Goal: Information Seeking & Learning: Learn about a topic

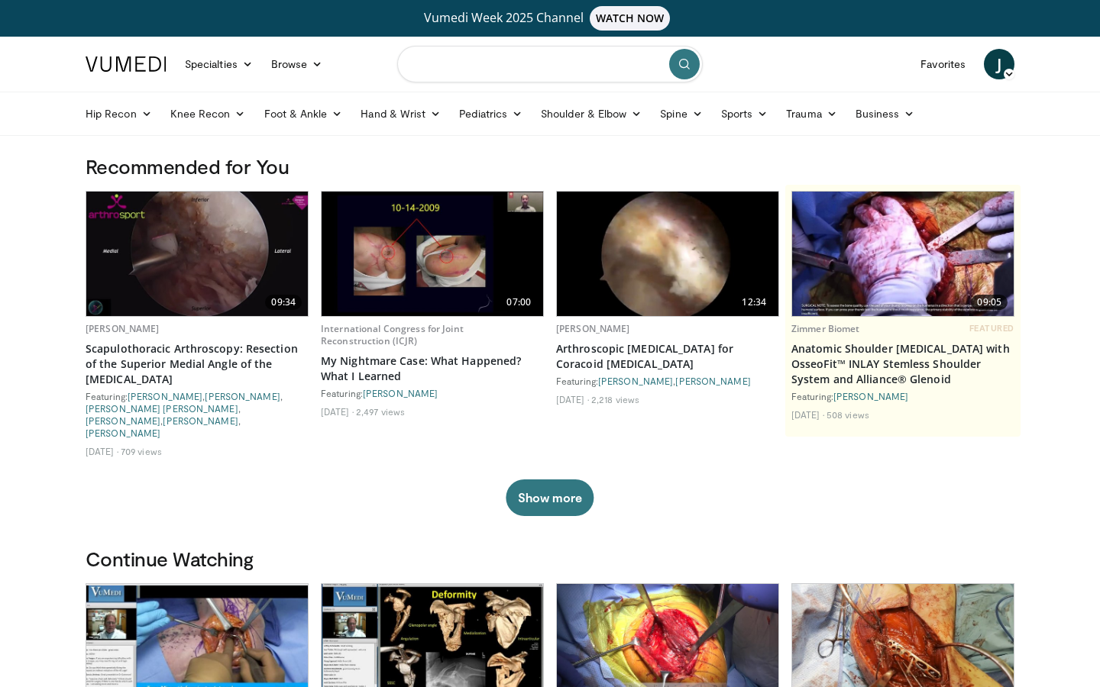
click at [437, 78] on input "Search topics, interventions" at bounding box center [549, 64] width 305 height 37
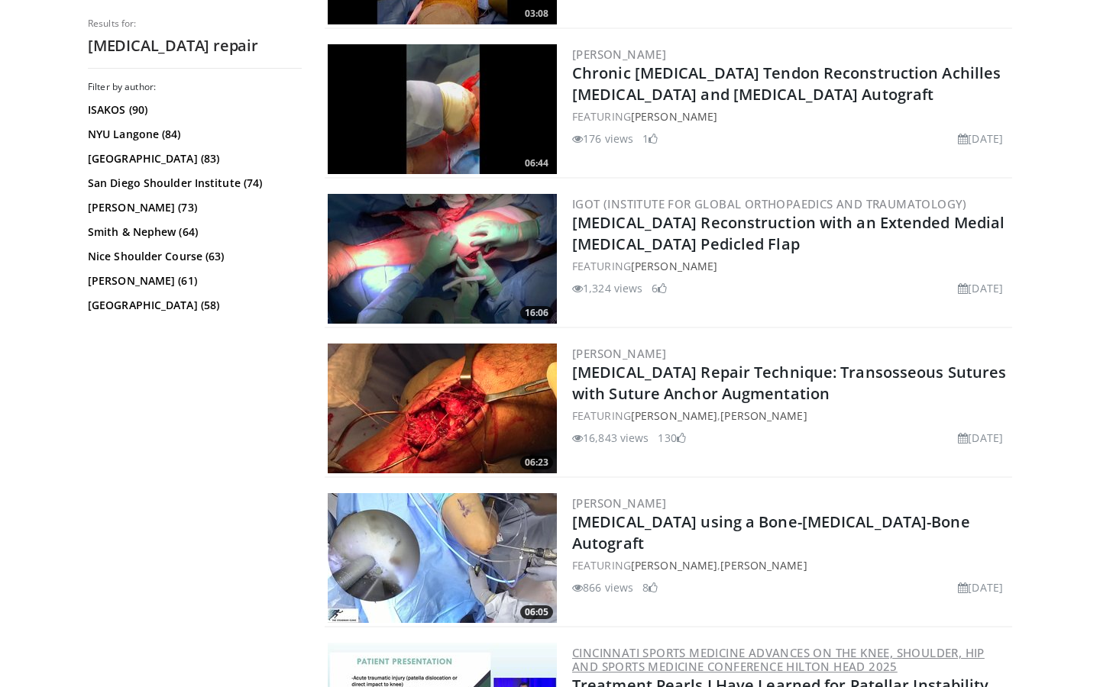
scroll to position [1210, 0]
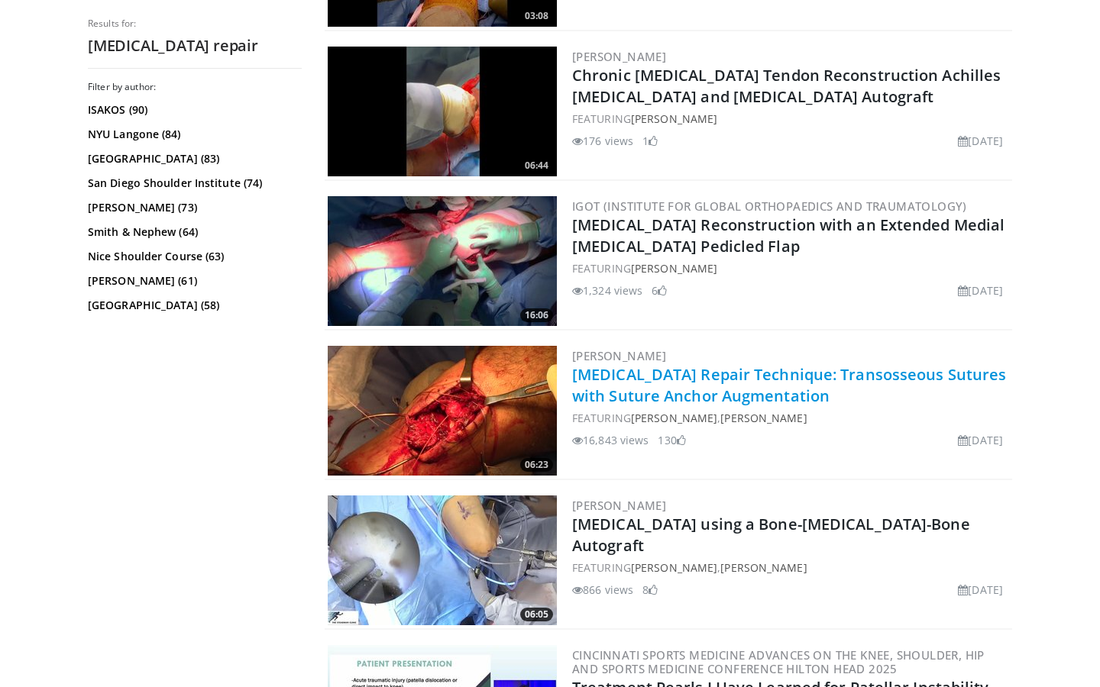
click at [745, 395] on link "[MEDICAL_DATA] Repair Technique: Transosseous Sutures with Suture Anchor Augmen…" at bounding box center [789, 385] width 434 height 42
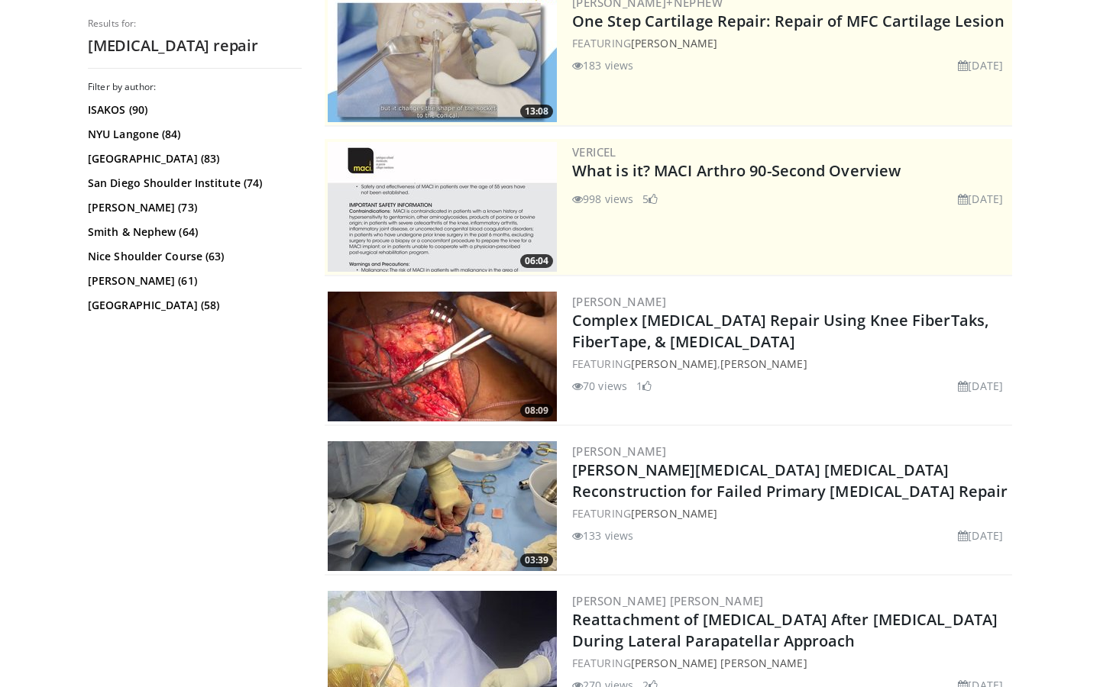
scroll to position [212, 0]
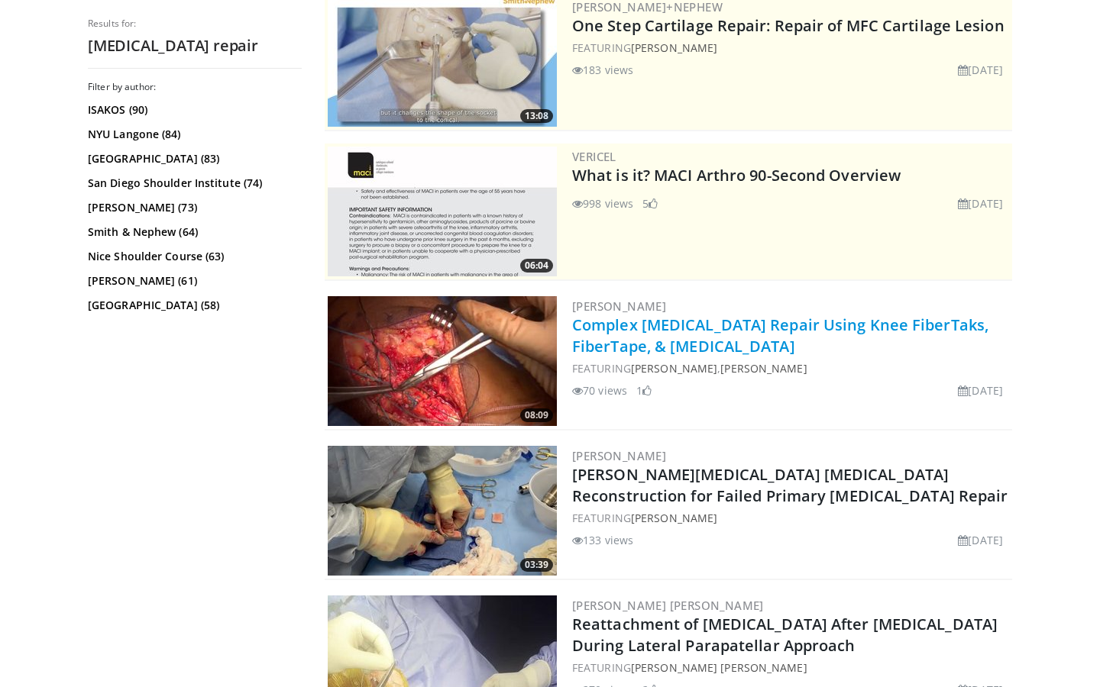
click at [629, 348] on link "Complex Patellar Tendon Repair Using Knee FiberTaks, FiberTape, & Amnion" at bounding box center [780, 336] width 416 height 42
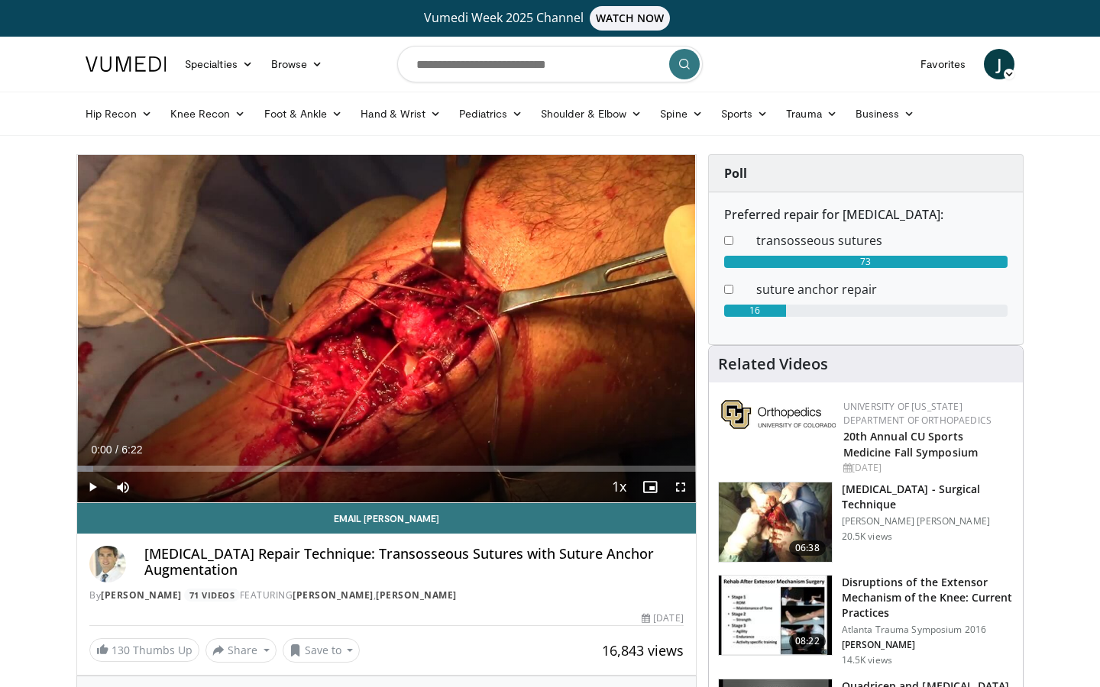
click at [680, 489] on span "Video Player" at bounding box center [680, 487] width 31 height 31
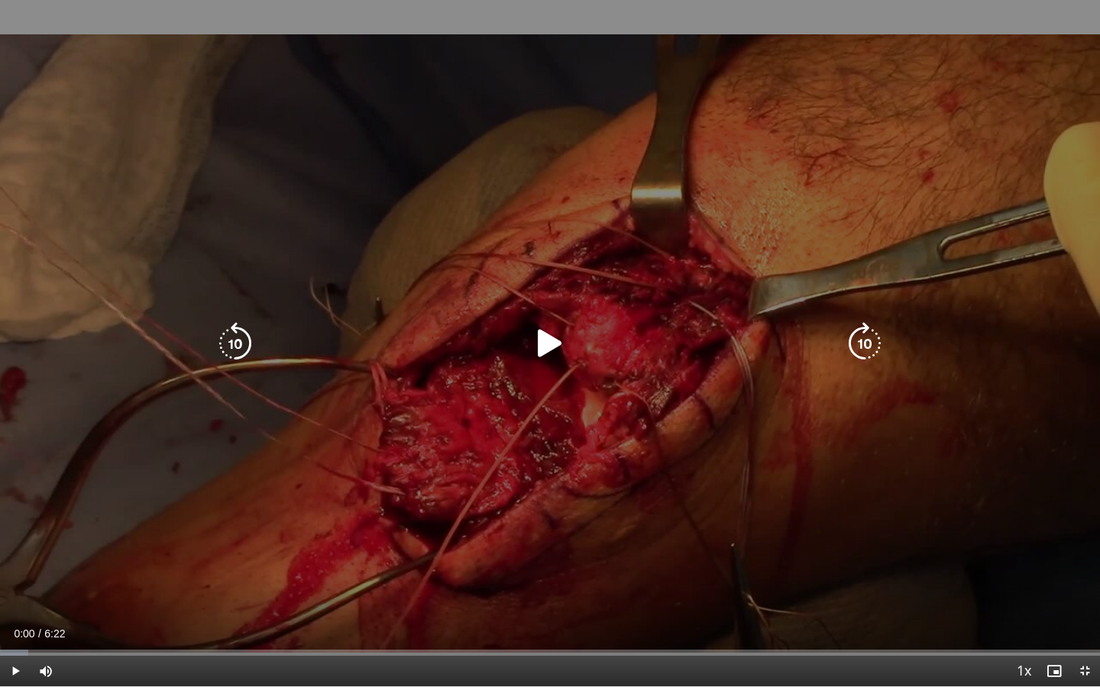
click at [553, 343] on icon "Video Player" at bounding box center [549, 343] width 43 height 43
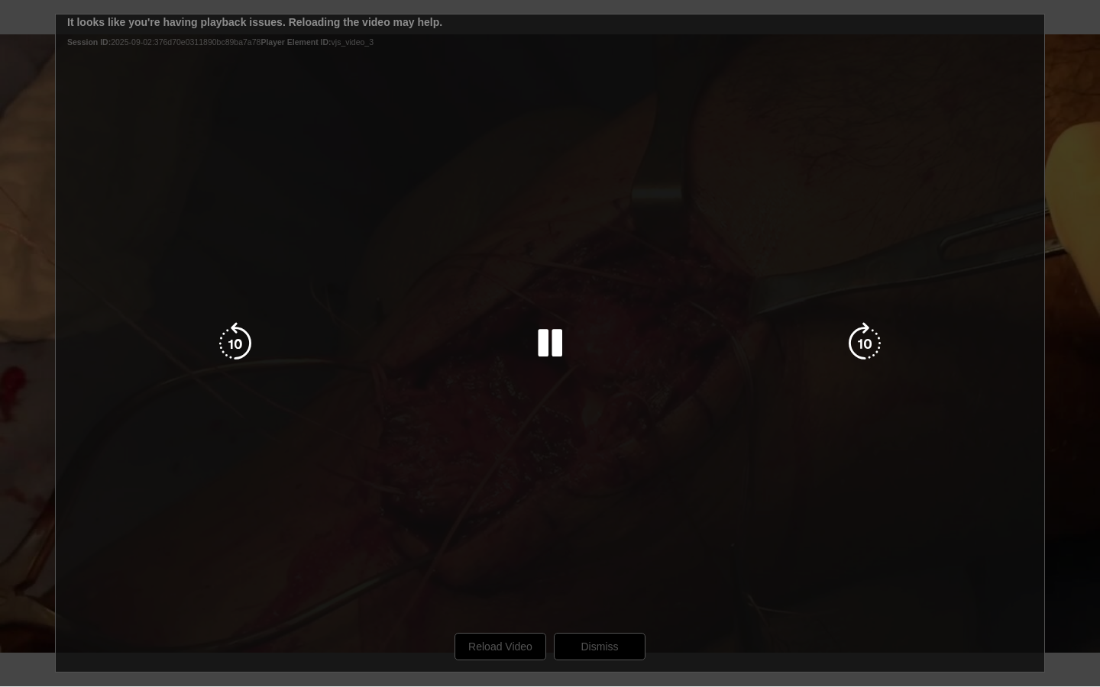
click at [490, 650] on div "10 seconds Tap to unmute" at bounding box center [550, 343] width 1100 height 687
click at [544, 344] on icon "Video Player" at bounding box center [549, 343] width 43 height 43
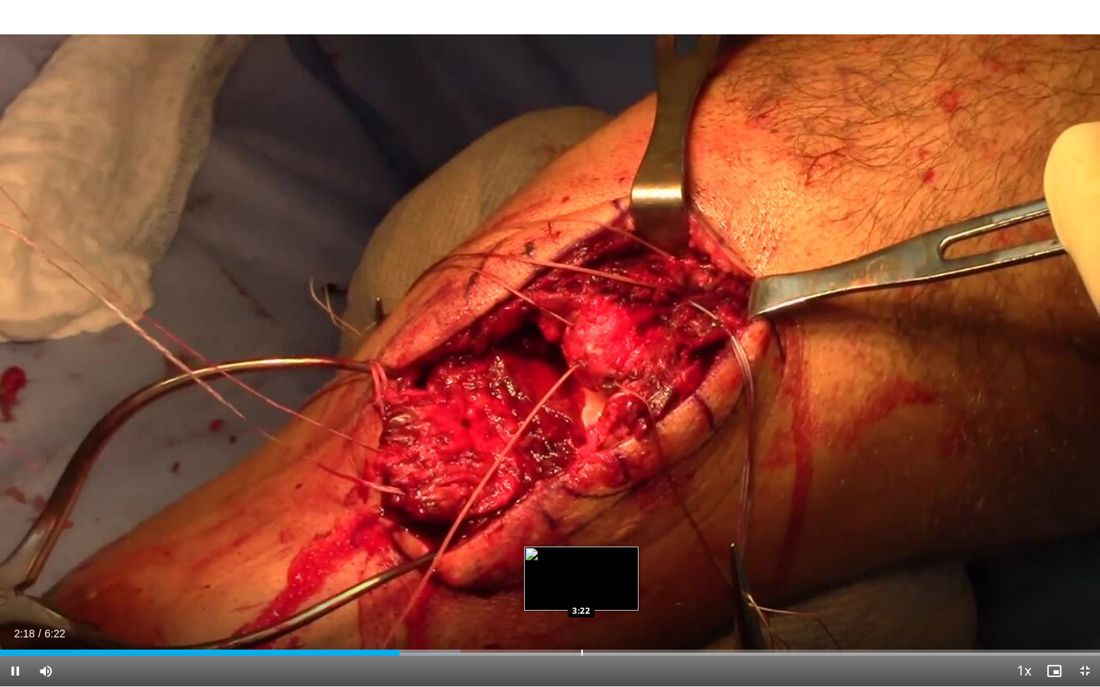
click at [581, 651] on div "Progress Bar" at bounding box center [582, 653] width 2 height 6
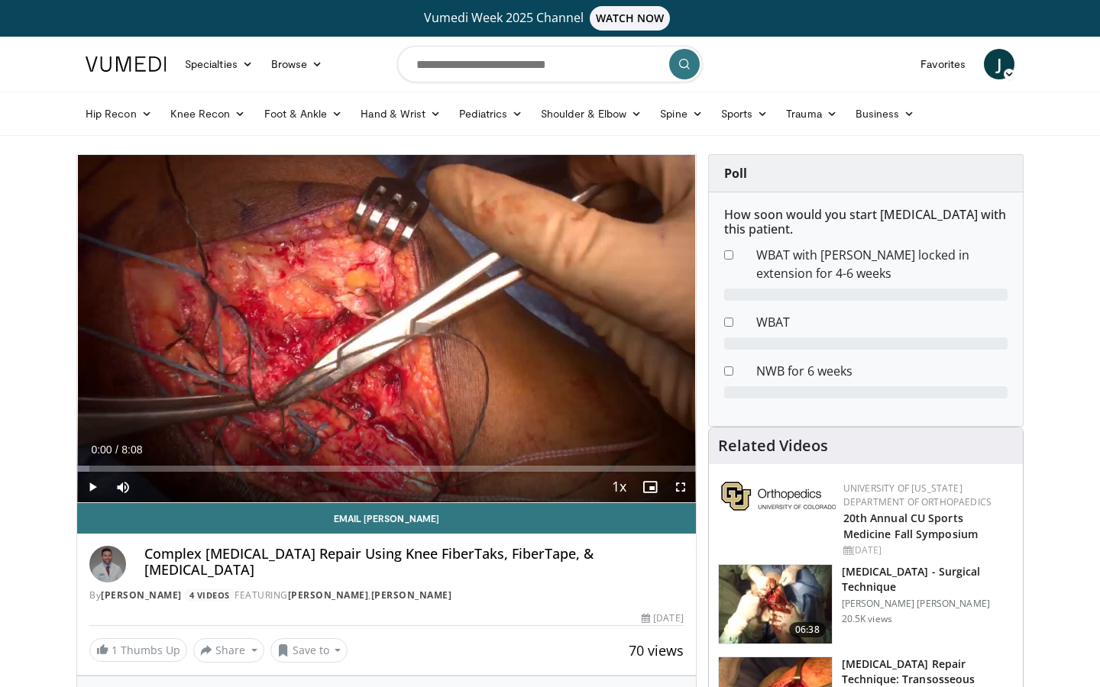
click at [683, 490] on span "Video Player" at bounding box center [680, 487] width 31 height 31
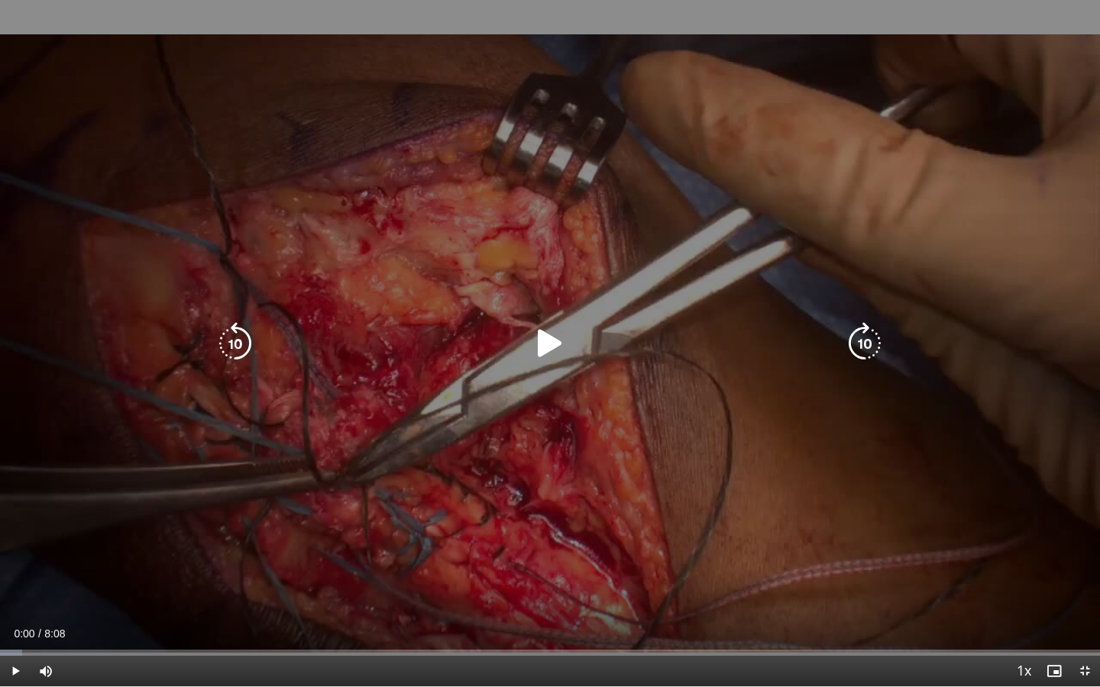
click at [538, 349] on icon "Video Player" at bounding box center [549, 343] width 43 height 43
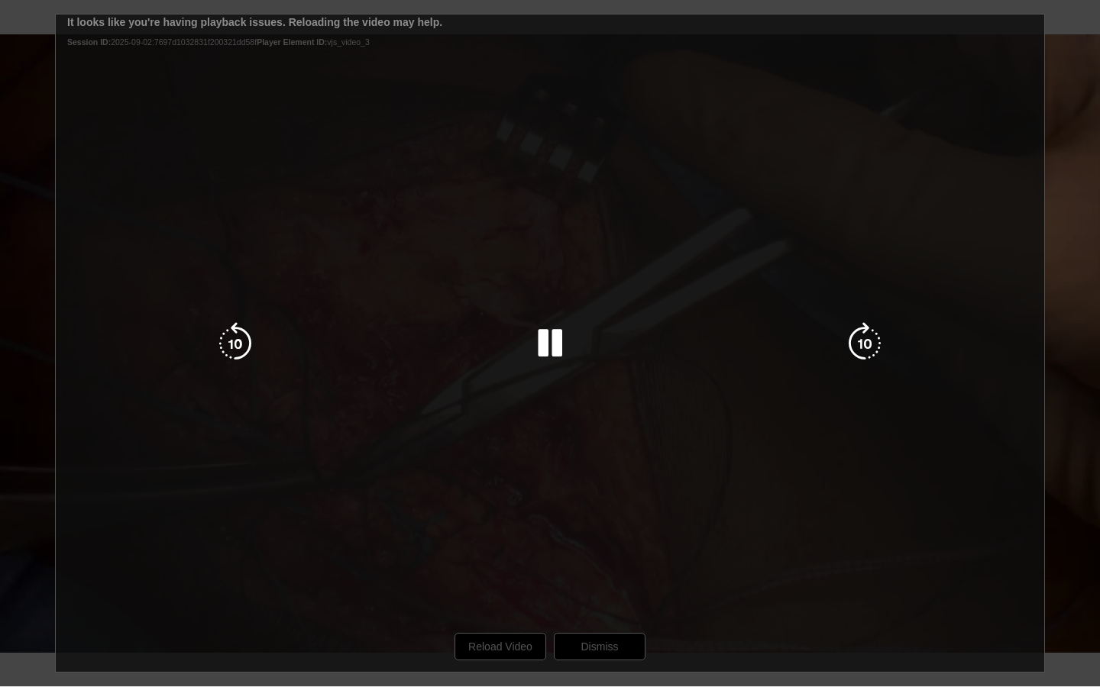
click at [488, 645] on div "10 seconds Tap to unmute" at bounding box center [550, 343] width 1100 height 687
click at [539, 344] on icon "Video Player" at bounding box center [549, 343] width 43 height 43
click at [1074, 173] on div "10 seconds Tap to unmute" at bounding box center [550, 343] width 1100 height 687
